Goal: Transaction & Acquisition: Purchase product/service

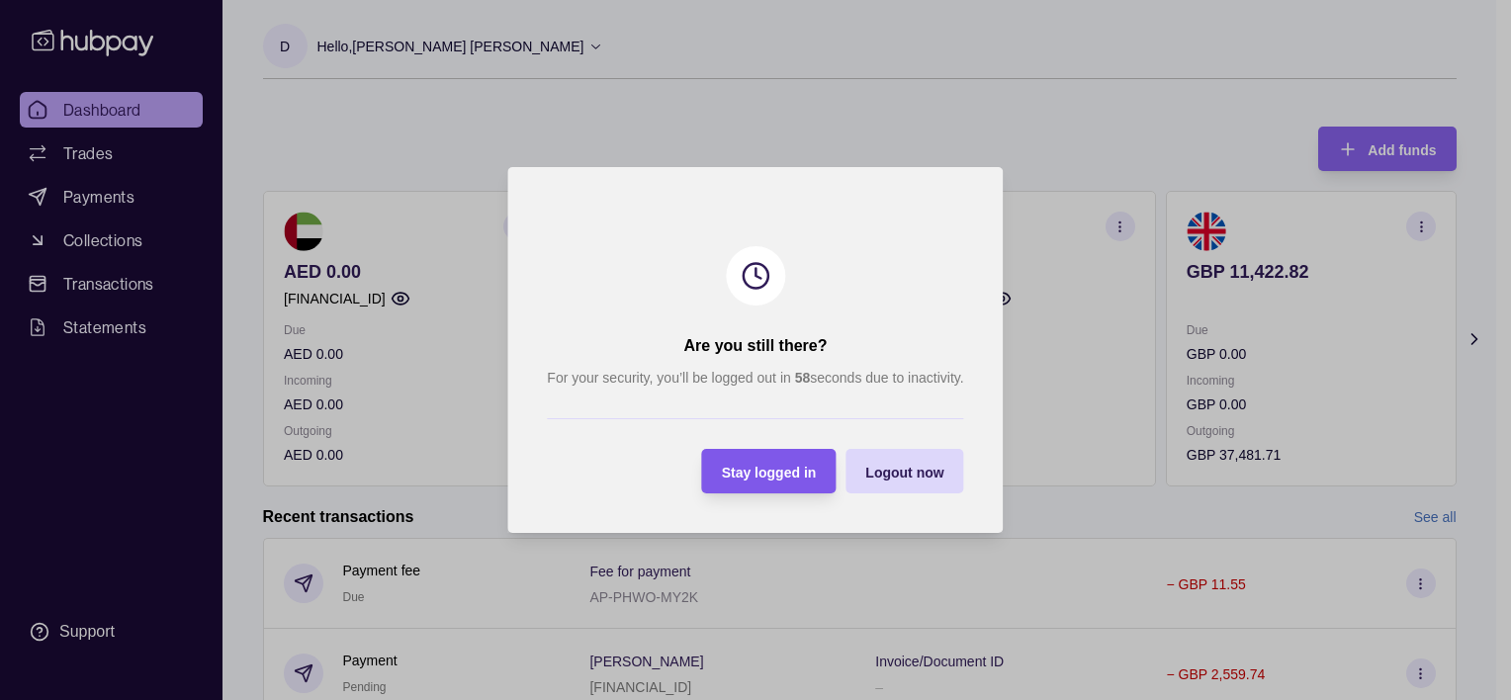
click at [751, 468] on span "Stay logged in" at bounding box center [769, 473] width 95 height 16
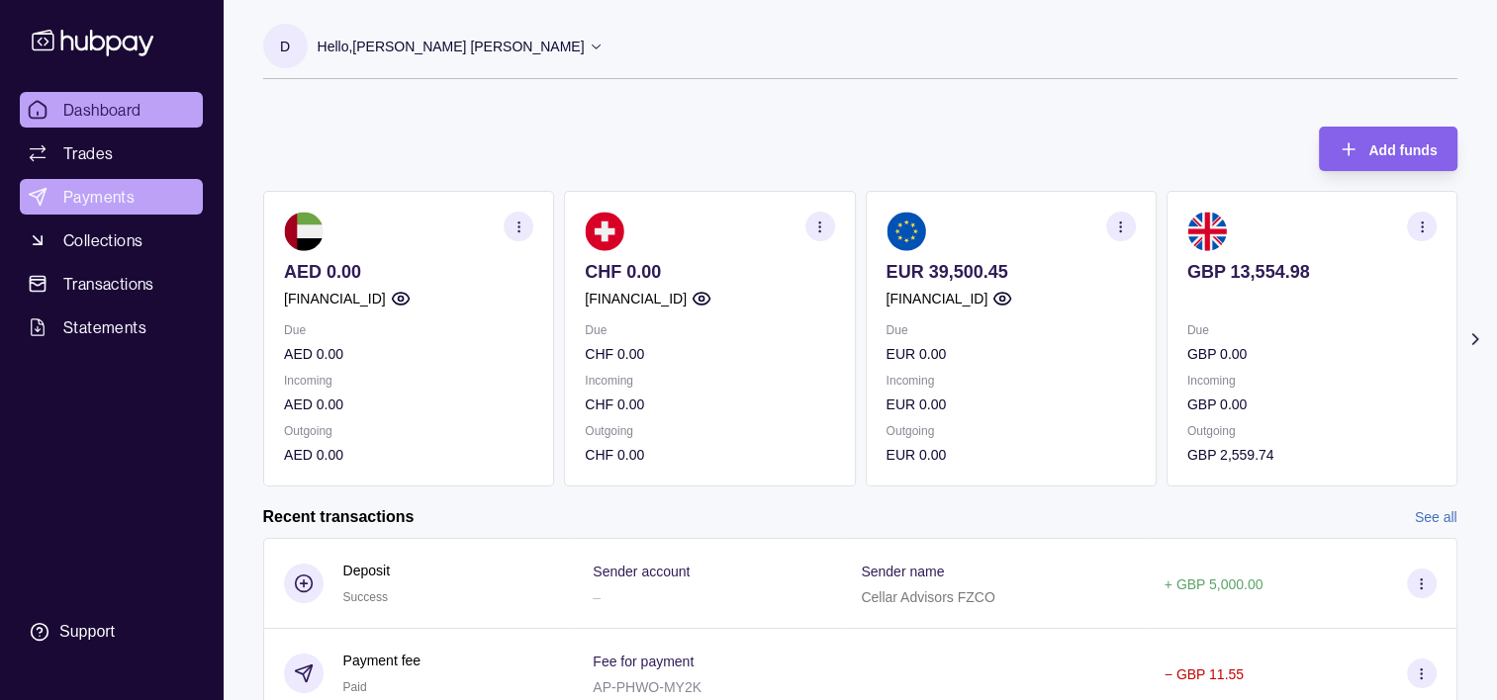
click at [74, 197] on span "Payments" at bounding box center [98, 197] width 71 height 24
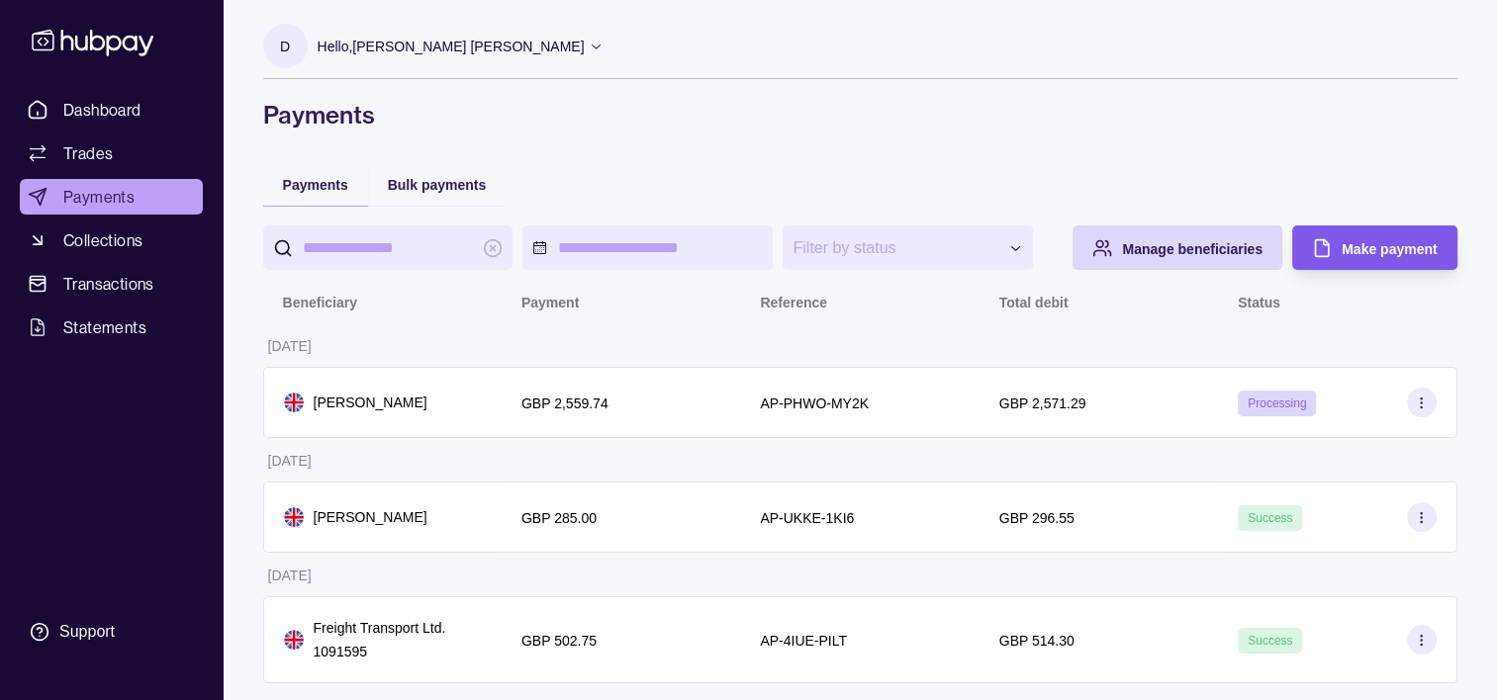
click at [1391, 251] on span "Make payment" at bounding box center [1388, 249] width 95 height 16
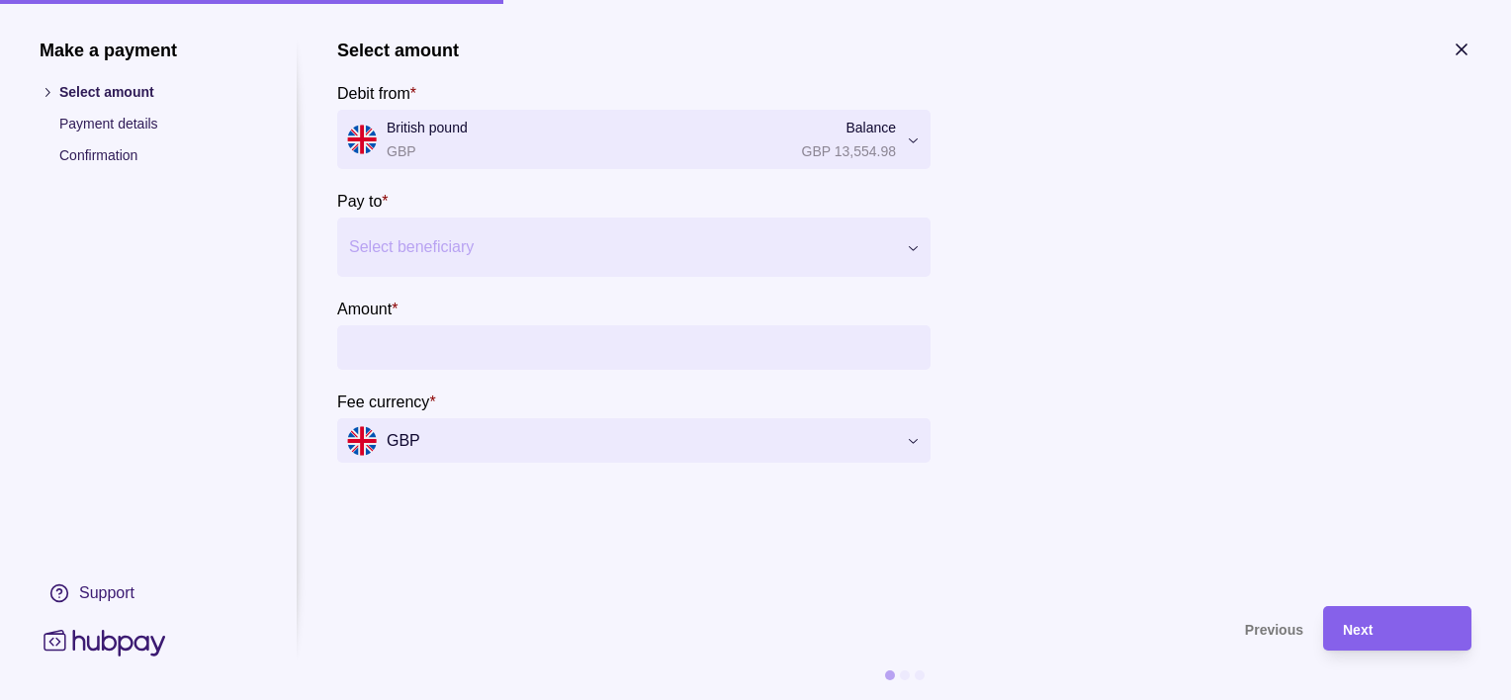
click at [462, 256] on div at bounding box center [621, 247] width 545 height 28
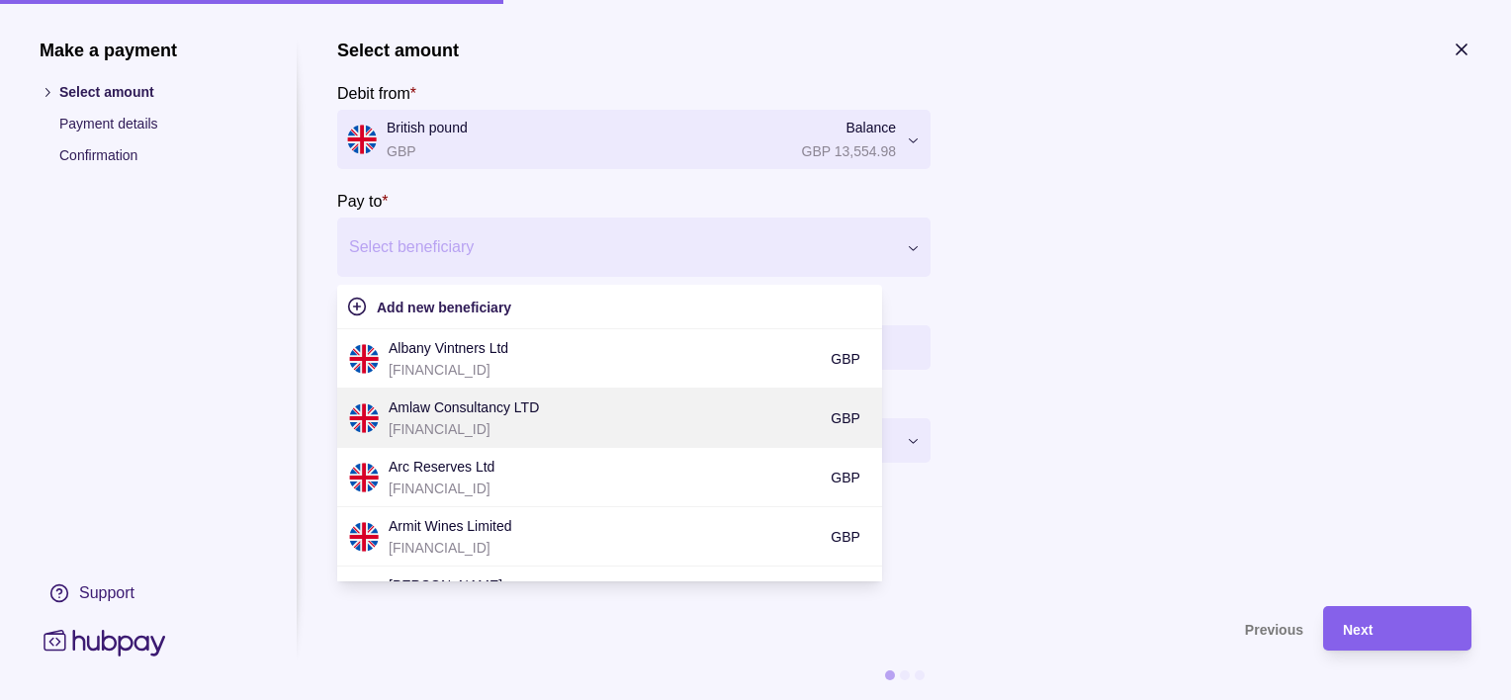
click at [499, 419] on p "[FINANCIAL_ID]" at bounding box center [605, 429] width 432 height 22
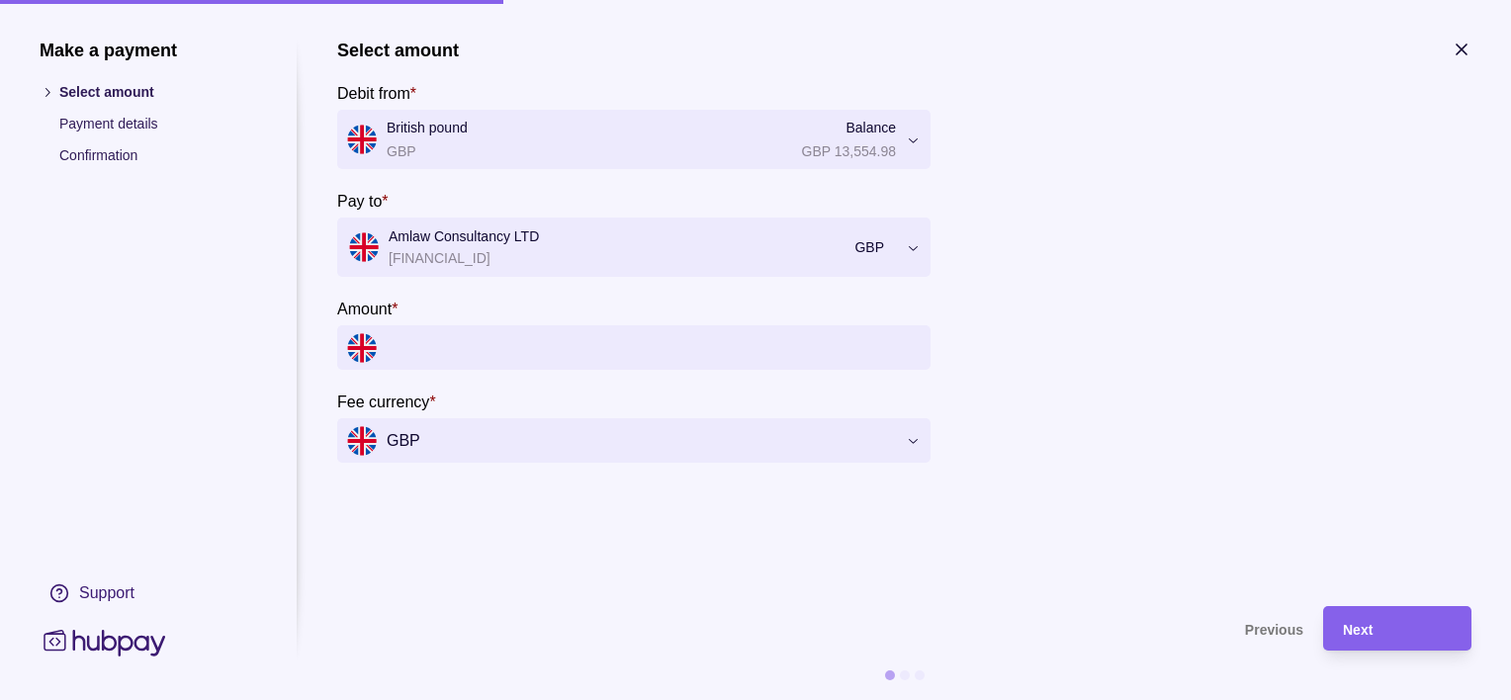
click at [441, 348] on input "Amount *" at bounding box center [654, 347] width 534 height 45
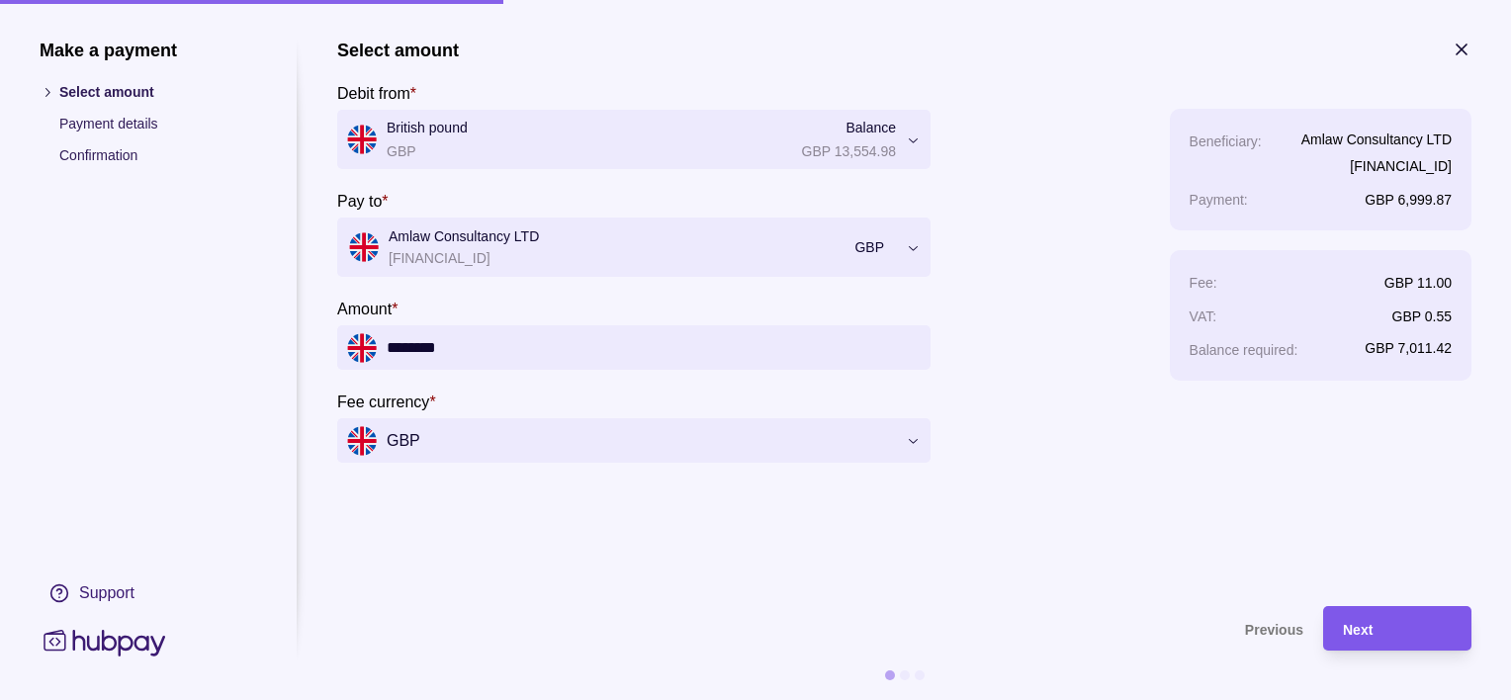
type input "********"
click at [1376, 629] on div "Next" at bounding box center [1397, 629] width 109 height 24
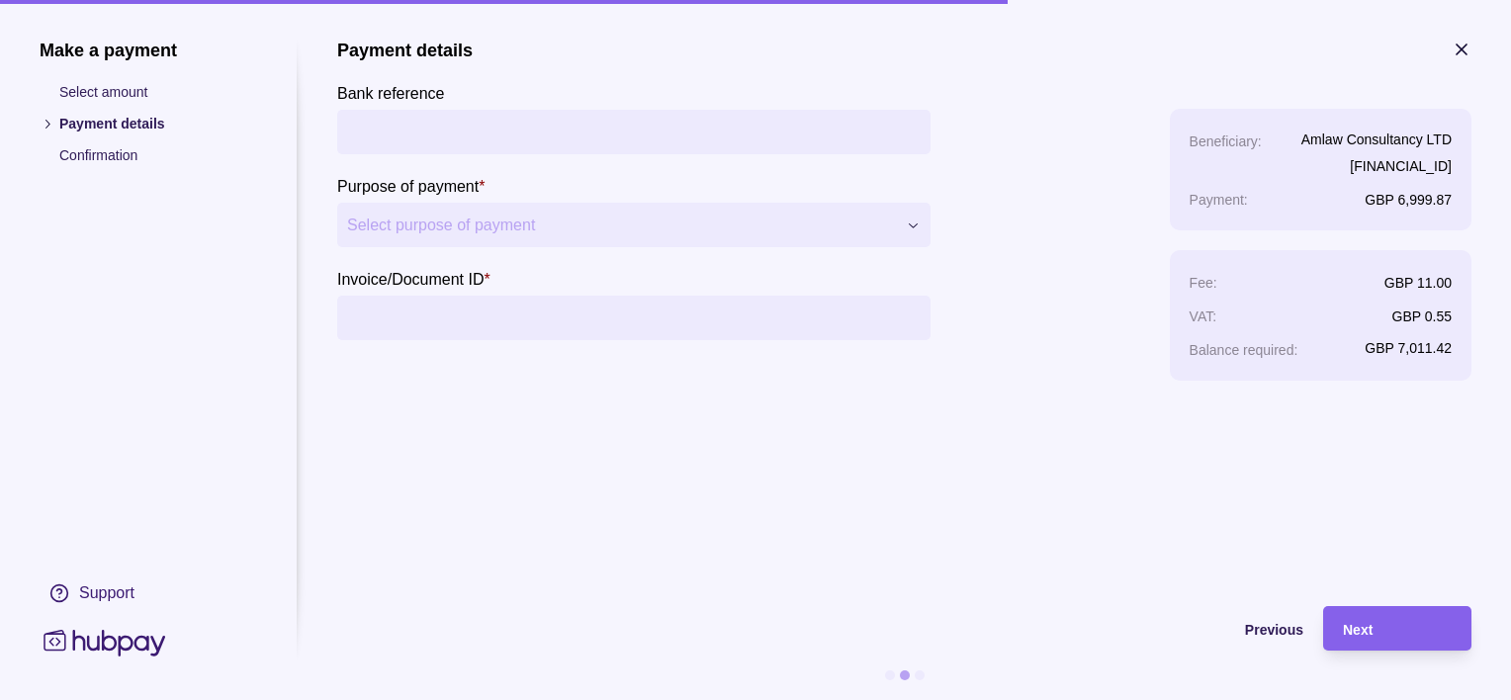
click at [522, 140] on input "Bank reference" at bounding box center [634, 132] width 574 height 45
type input "*"
type input "**********"
click at [401, 328] on input "Invoice/Document ID *" at bounding box center [634, 318] width 574 height 45
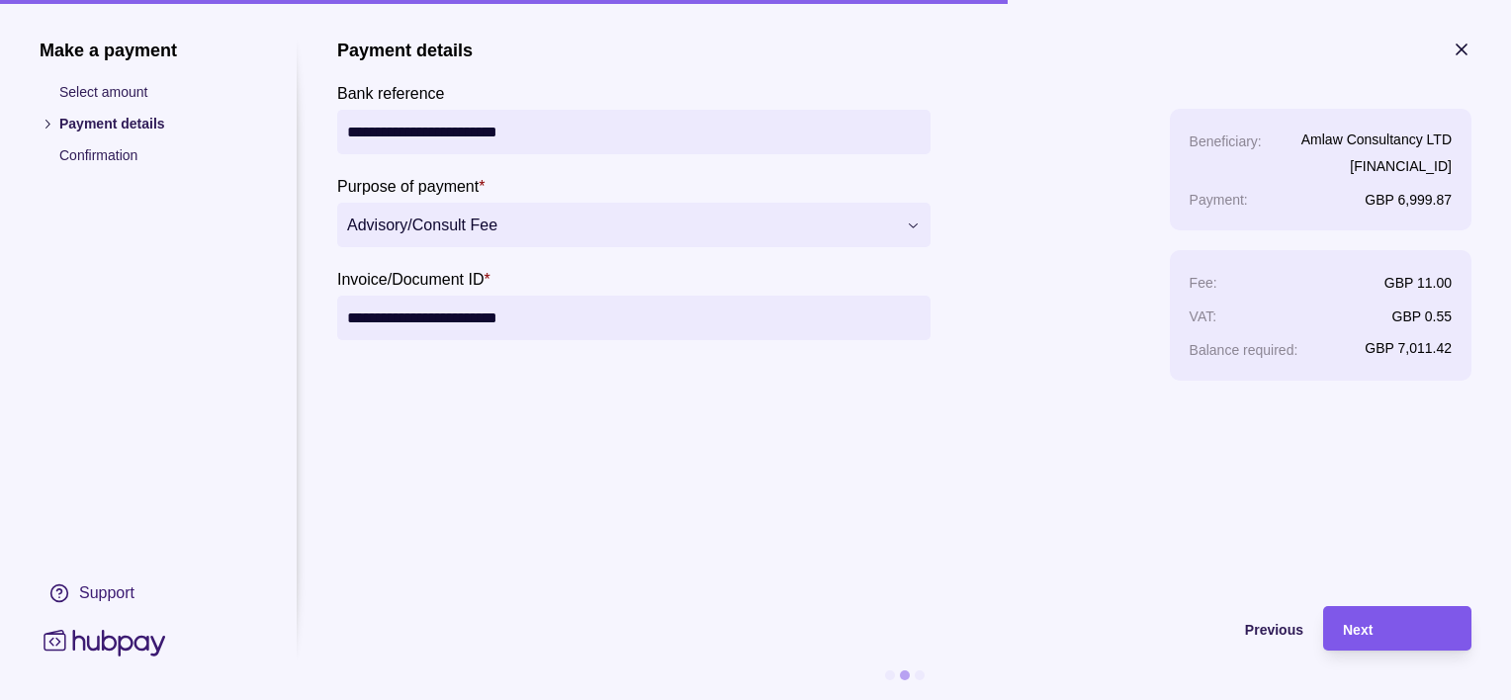
type input "**********"
click at [1413, 621] on div "Next" at bounding box center [1397, 629] width 109 height 24
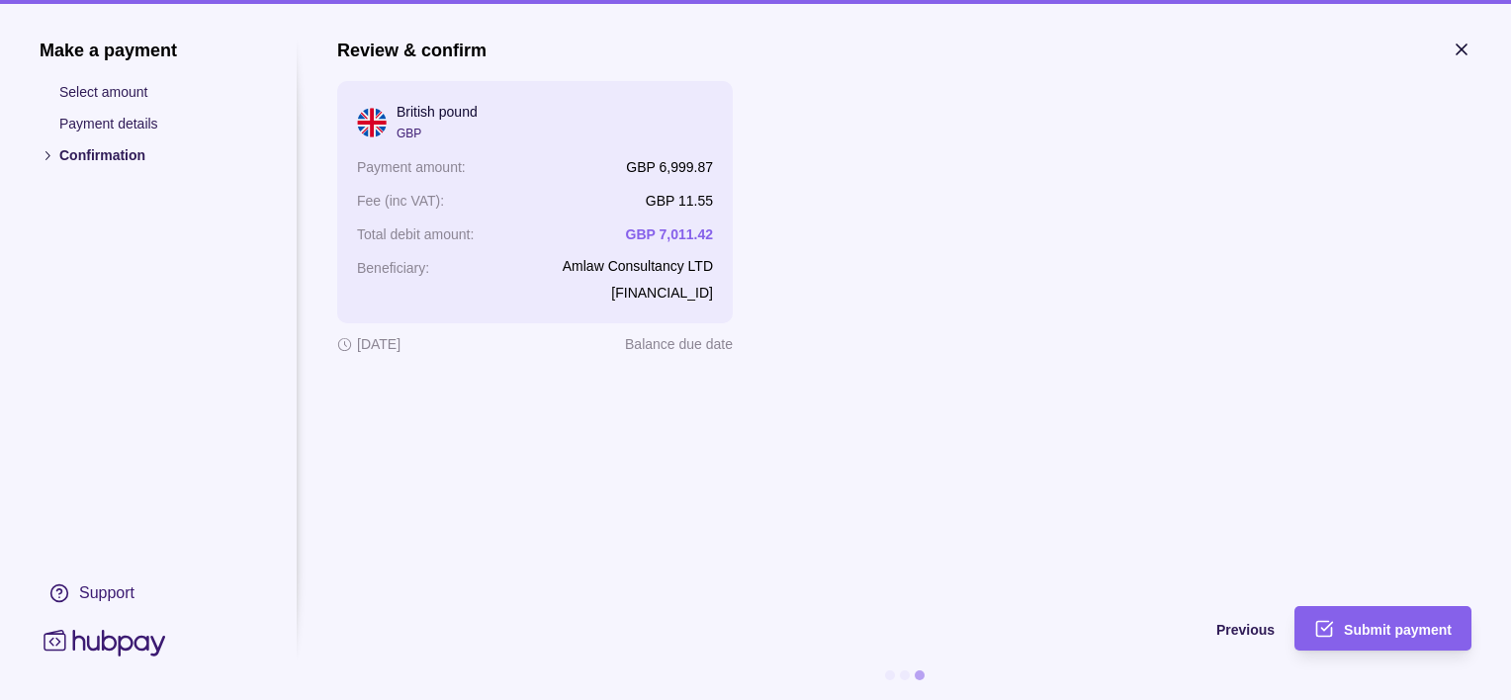
click at [1413, 622] on span "Submit payment" at bounding box center [1398, 630] width 108 height 16
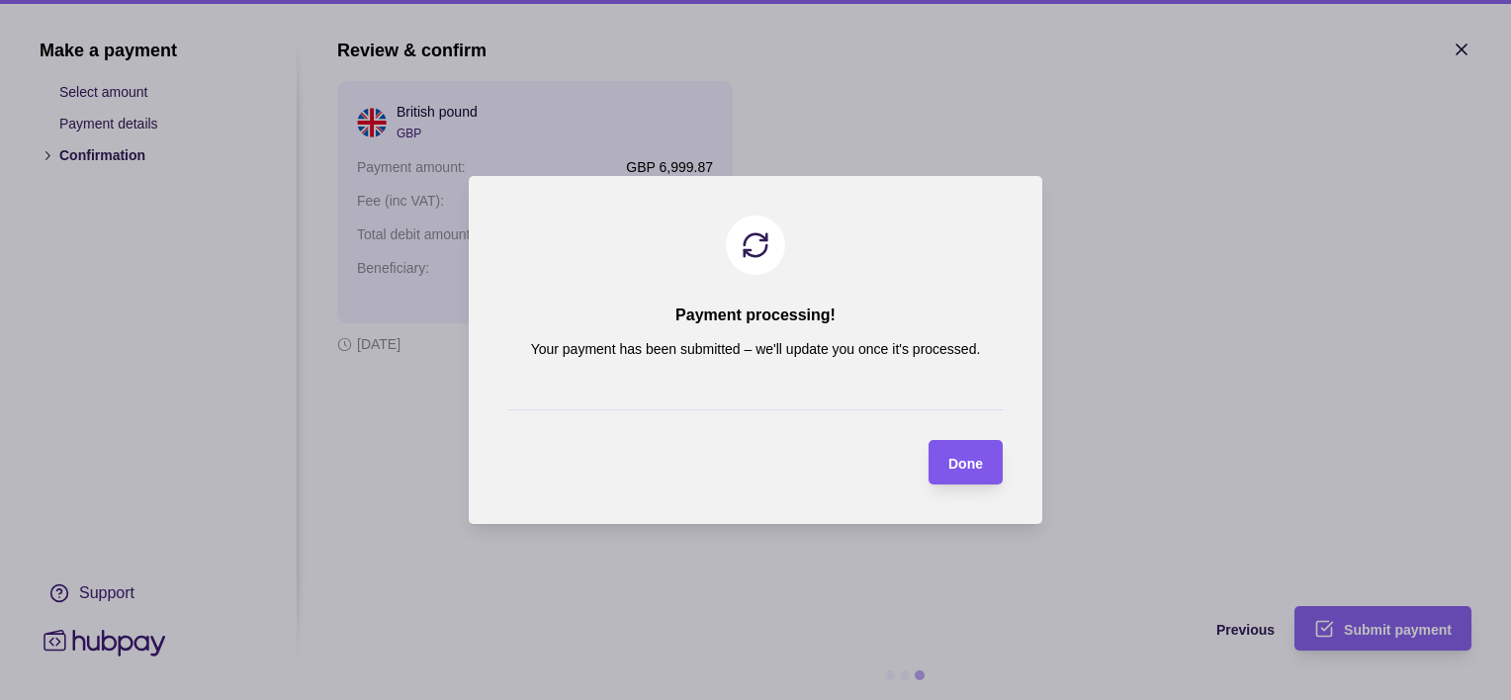
click at [936, 464] on div "button" at bounding box center [929, 462] width 19 height 19
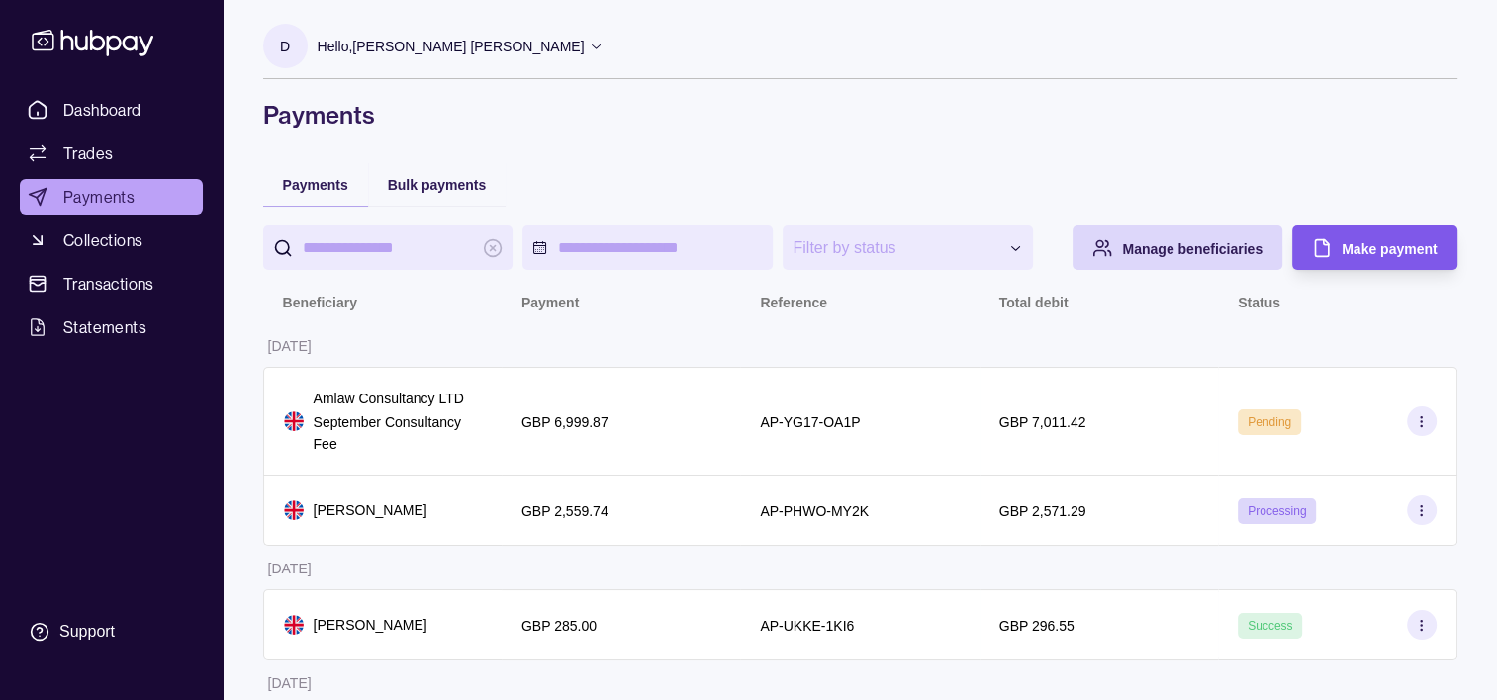
click at [1327, 238] on icon "button" at bounding box center [1322, 248] width 20 height 20
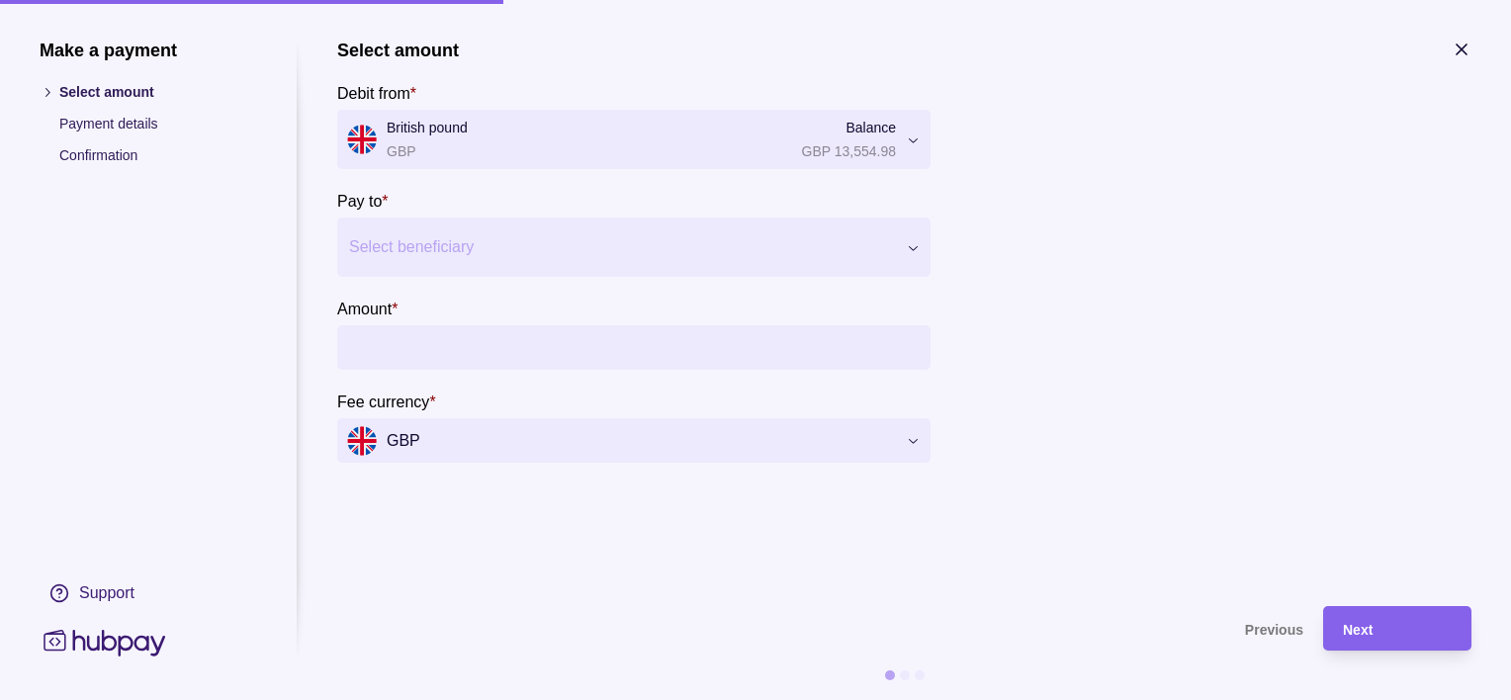
click at [431, 249] on div at bounding box center [621, 247] width 545 height 28
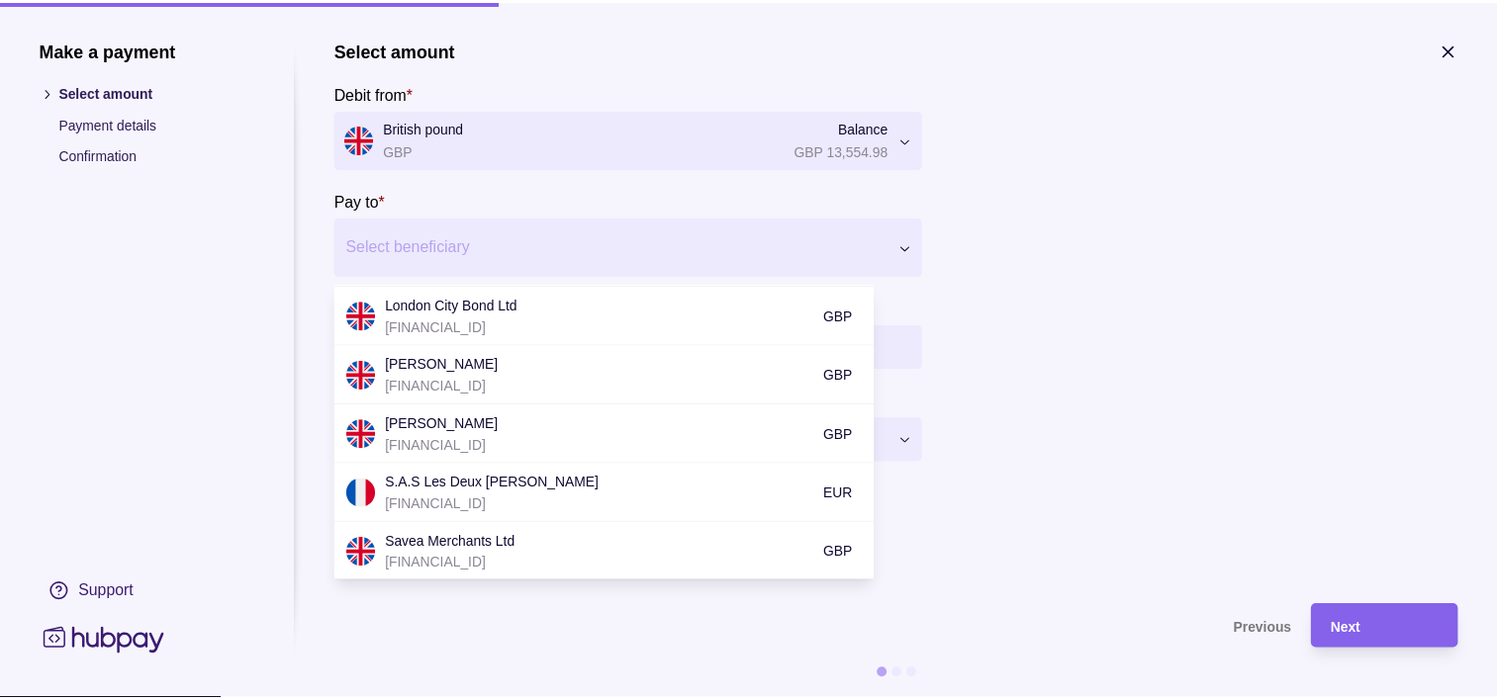
scroll to position [713, 0]
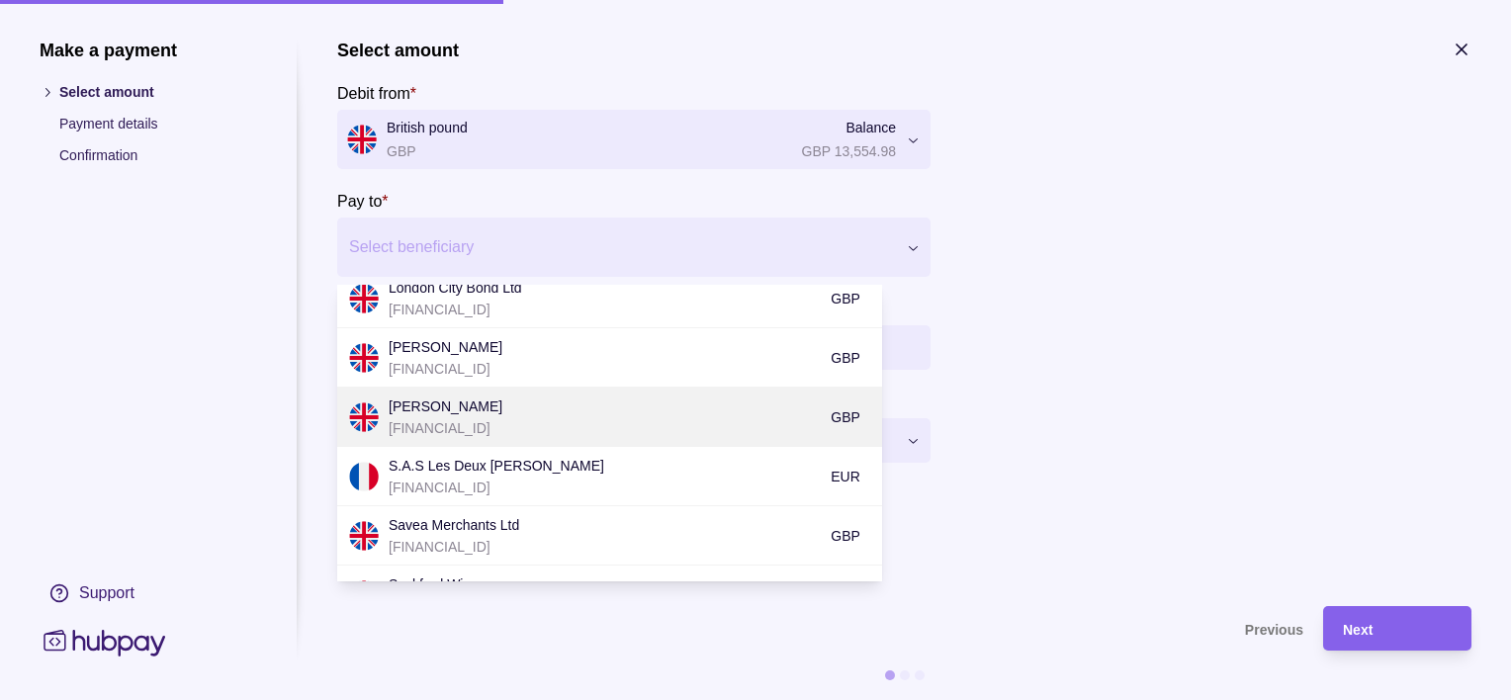
click at [514, 426] on p "[FINANCIAL_ID]" at bounding box center [605, 428] width 432 height 22
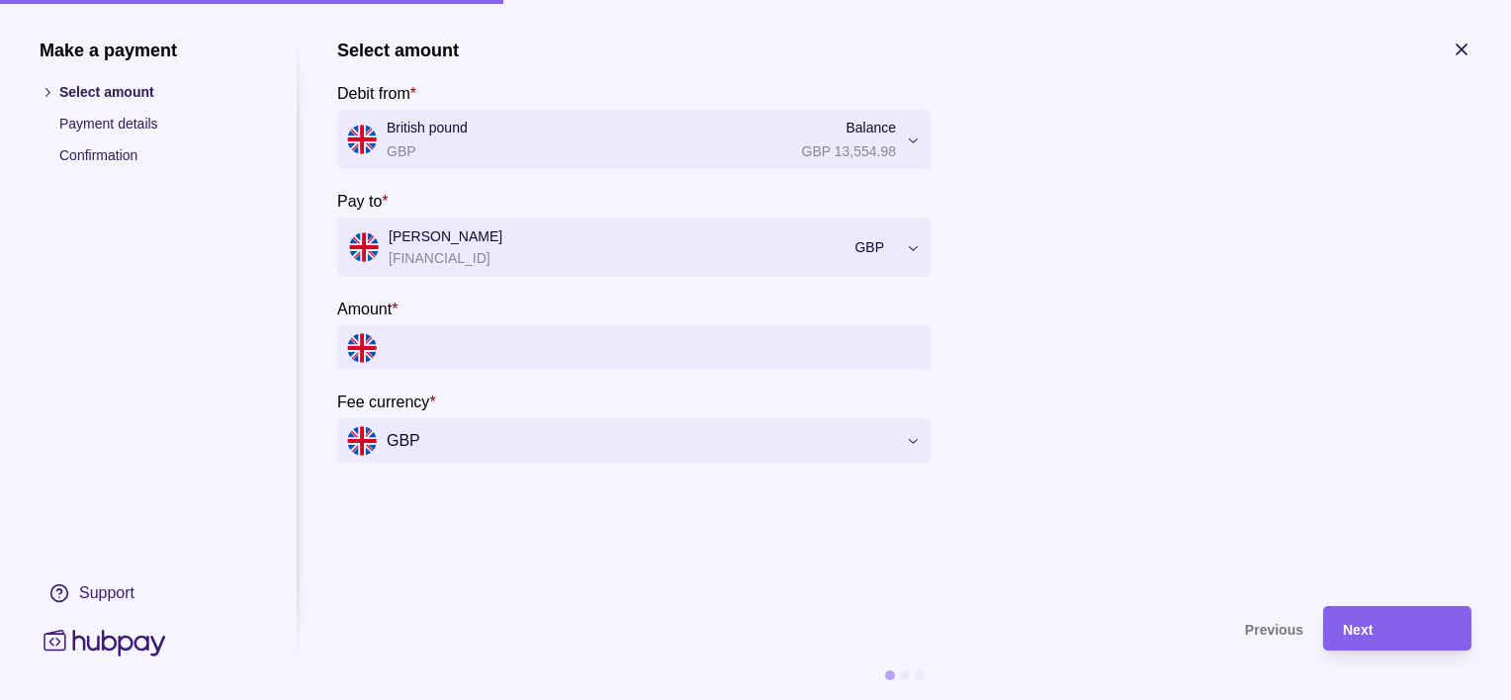
click at [423, 336] on input "Amount *" at bounding box center [654, 347] width 534 height 45
click at [427, 344] on input "Amount *" at bounding box center [654, 347] width 534 height 45
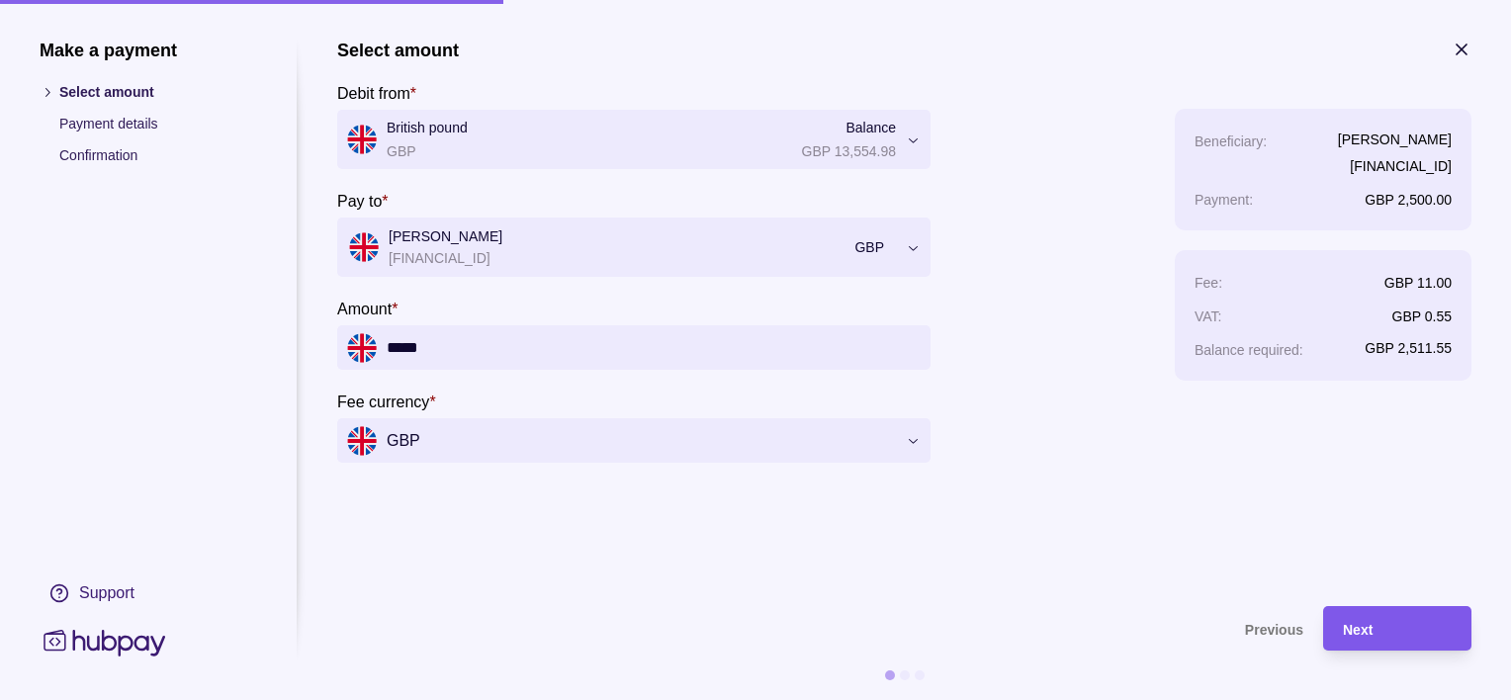
type input "*****"
click at [1377, 627] on div "Next" at bounding box center [1397, 629] width 109 height 24
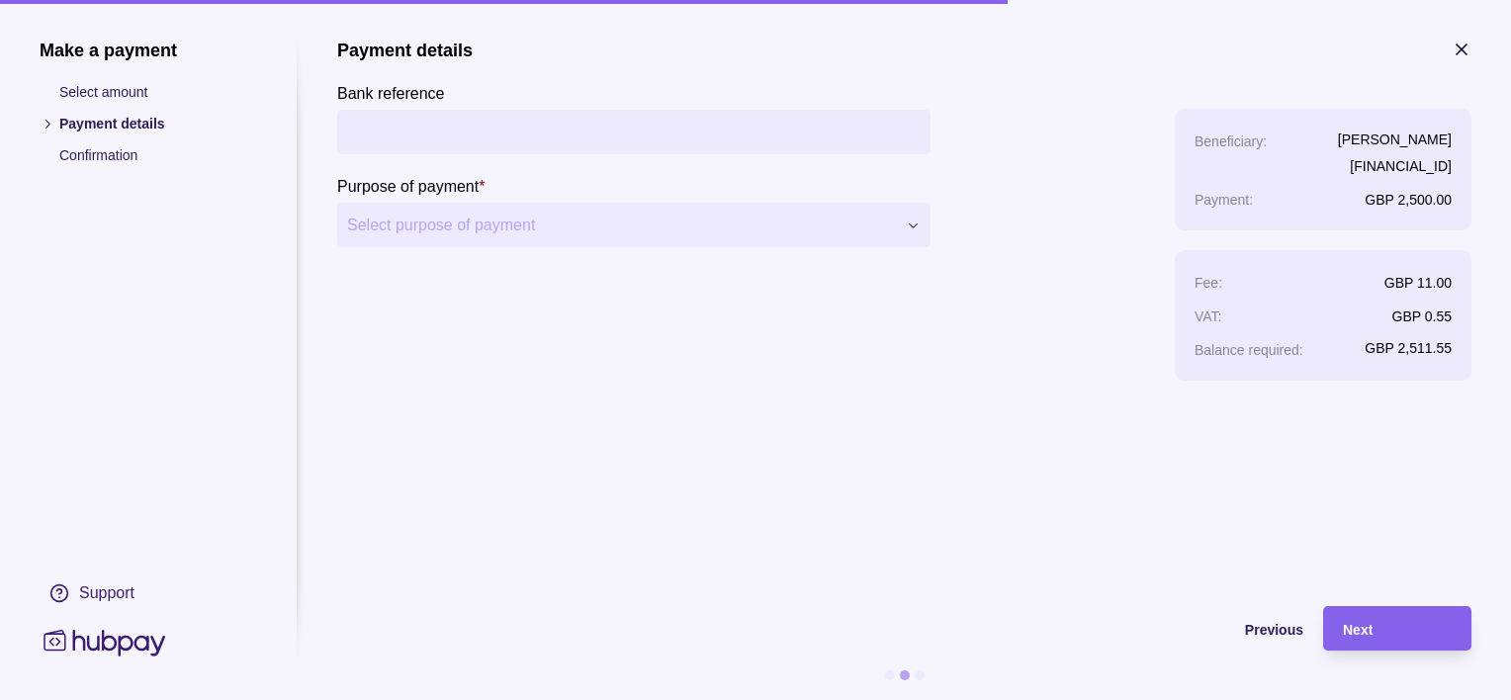
click at [466, 112] on input "Bank reference" at bounding box center [634, 132] width 574 height 45
type input "**********"
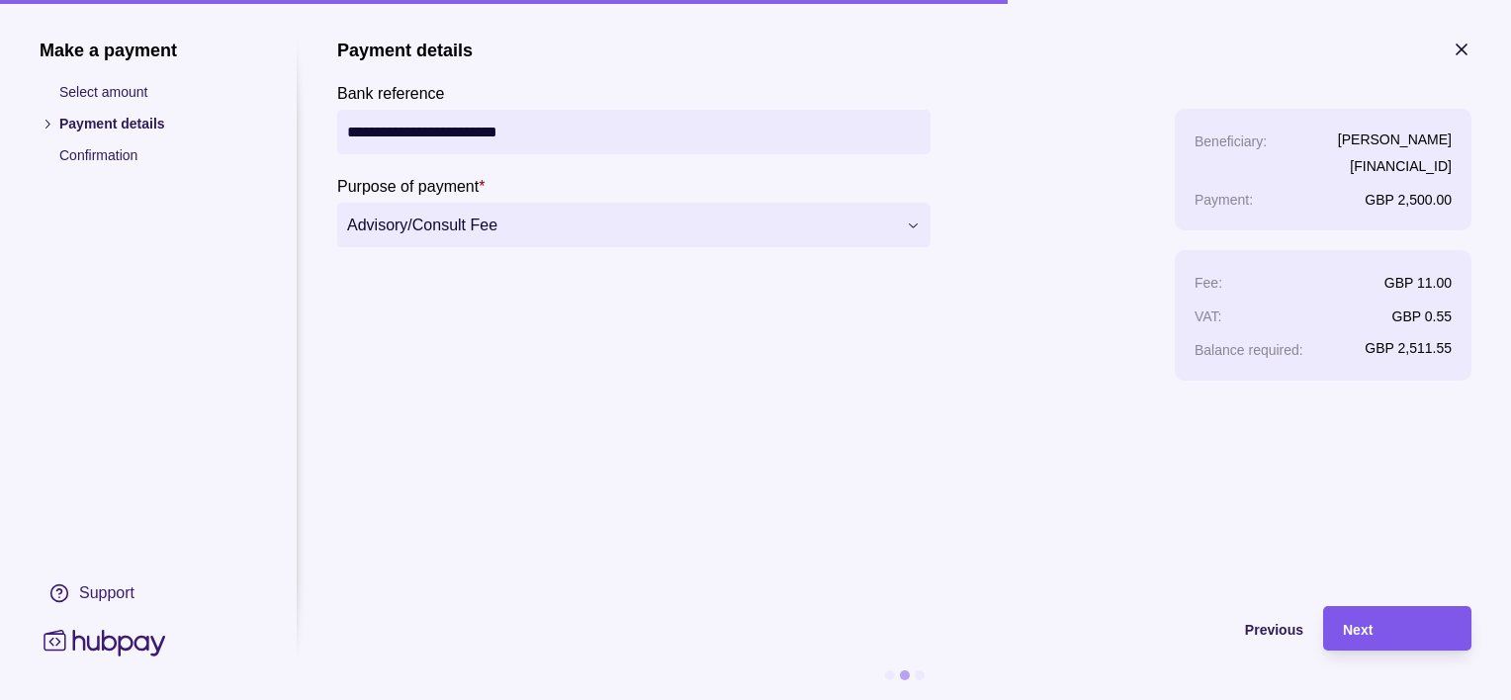
click at [1363, 623] on span "Next" at bounding box center [1358, 630] width 30 height 16
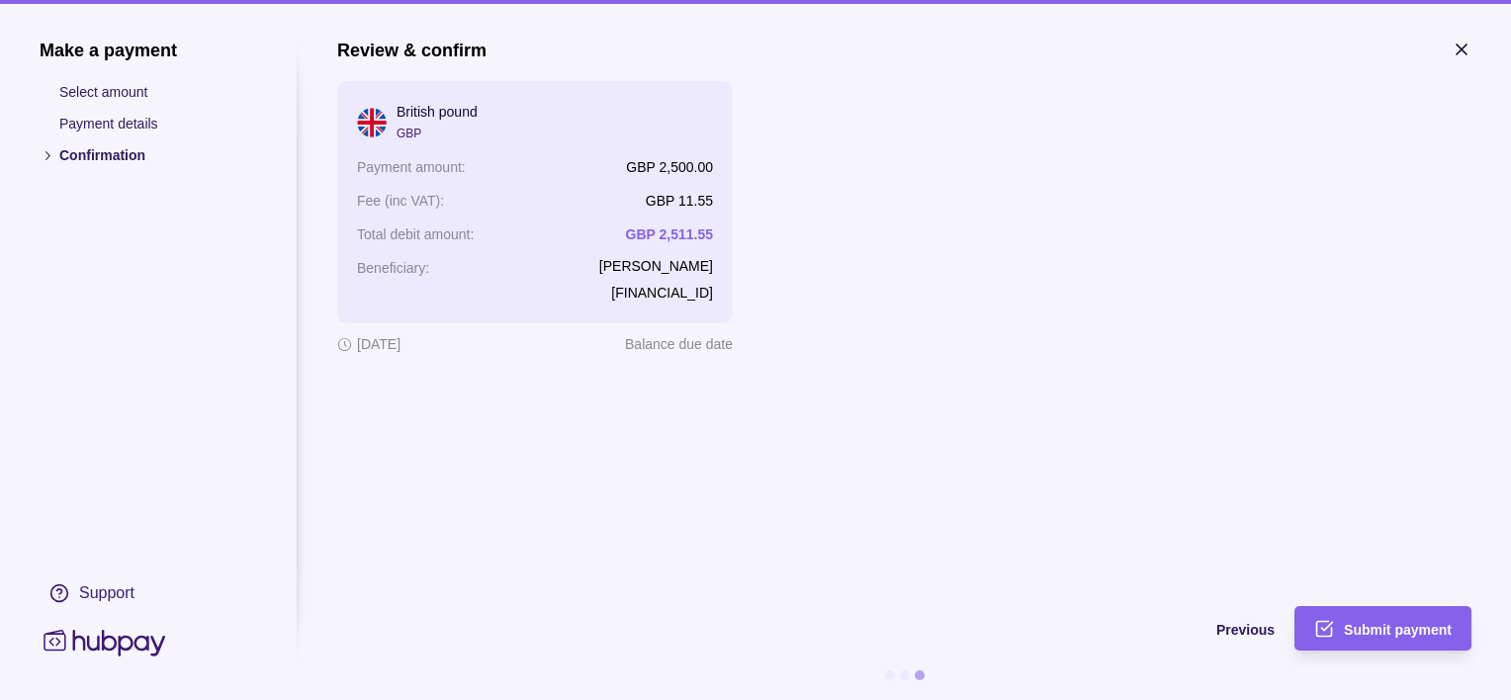
click at [1363, 623] on span "Submit payment" at bounding box center [1398, 630] width 108 height 16
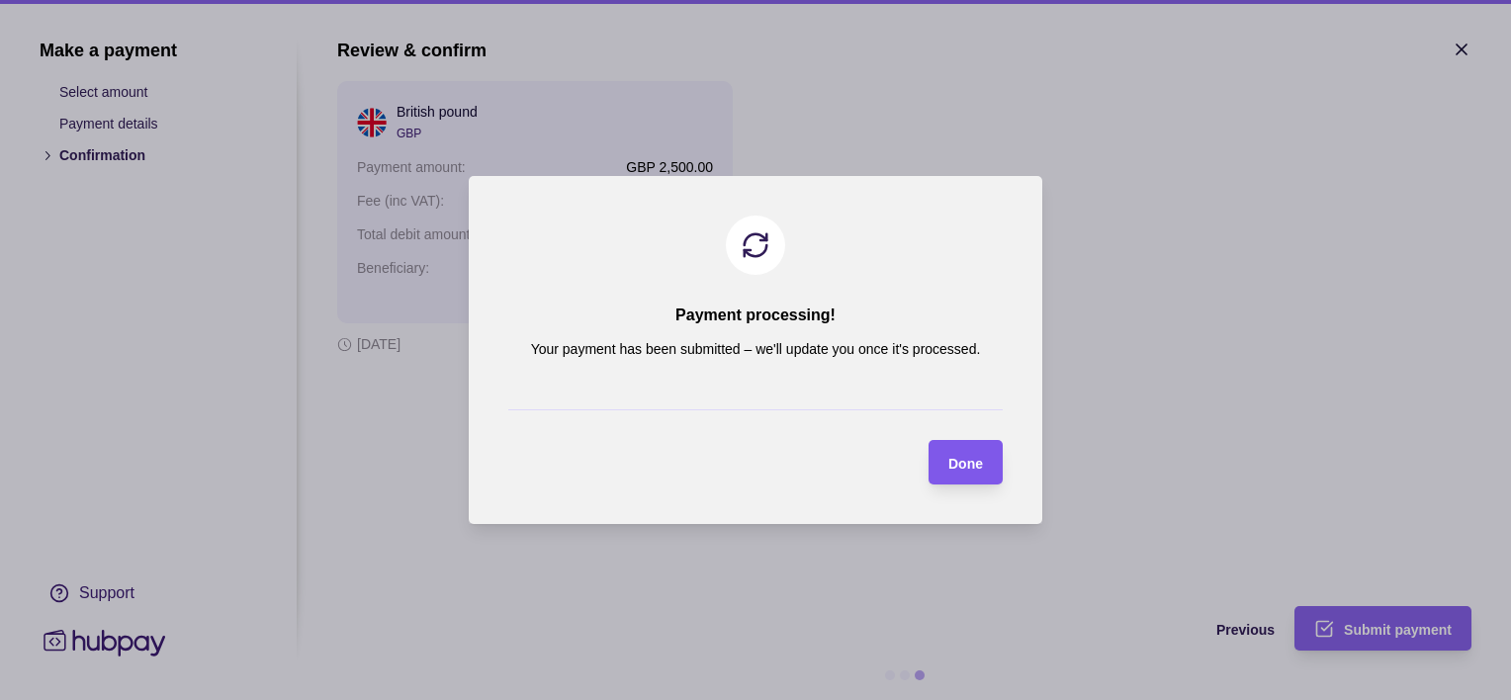
click at [946, 468] on div "Done" at bounding box center [951, 462] width 64 height 45
